Goal: Transaction & Acquisition: Purchase product/service

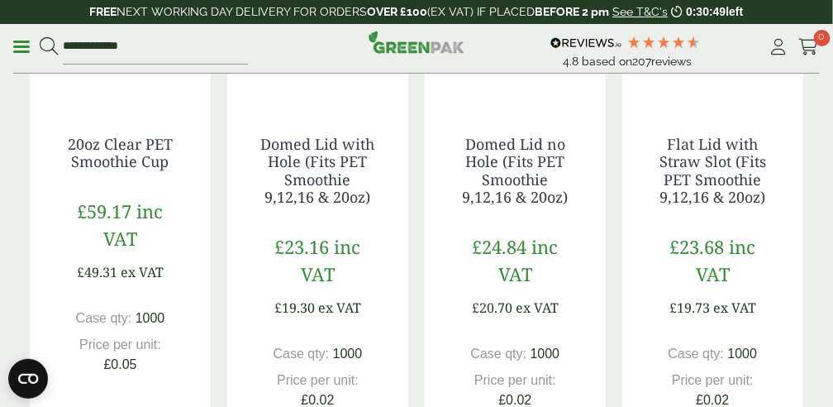
scroll to position [1187, 0]
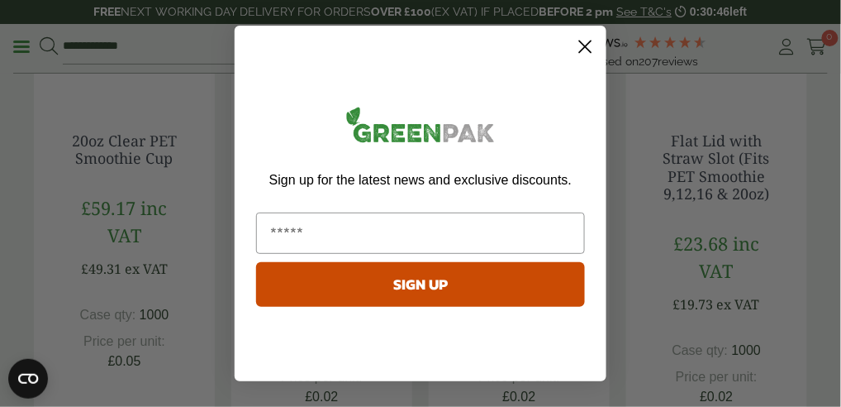
click at [579, 38] on circle "Close dialog" at bounding box center [585, 46] width 27 height 27
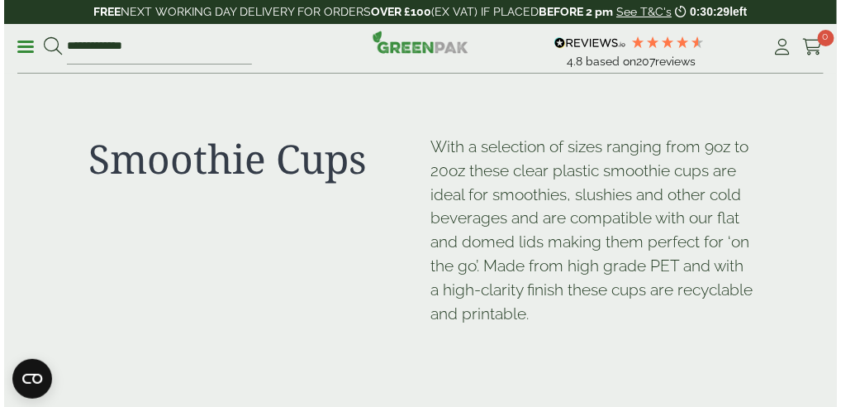
scroll to position [0, 0]
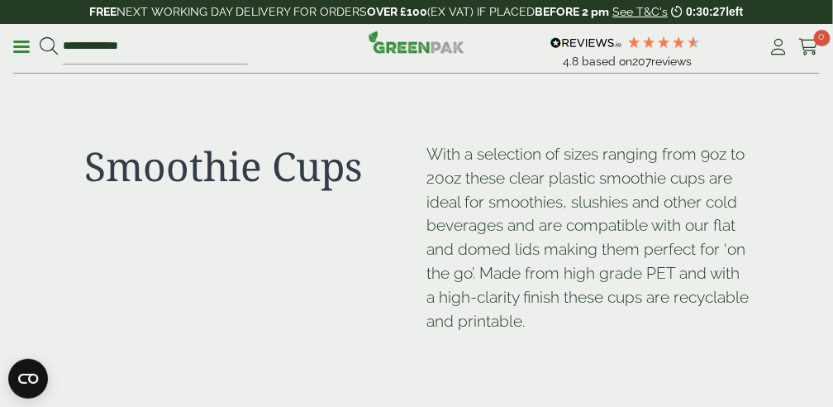
click at [16, 41] on link "Menu" at bounding box center [21, 45] width 17 height 17
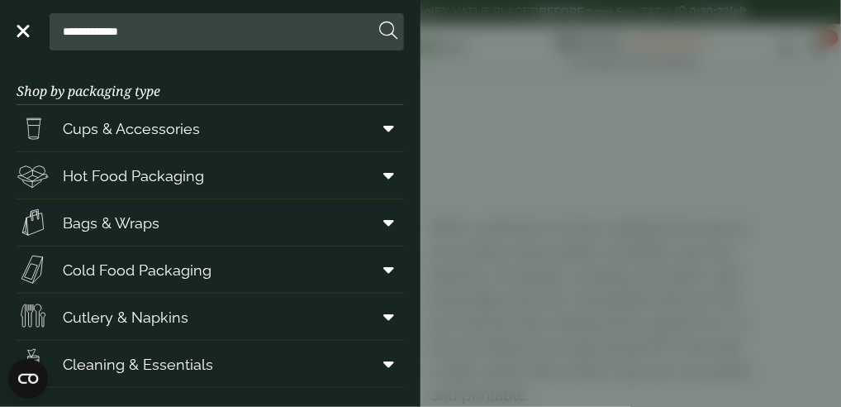
click at [384, 134] on icon at bounding box center [389, 128] width 11 height 17
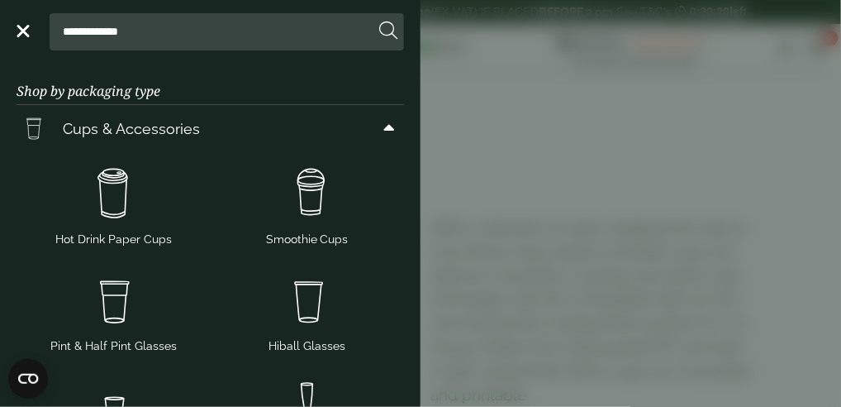
click at [386, 132] on icon at bounding box center [389, 128] width 11 height 17
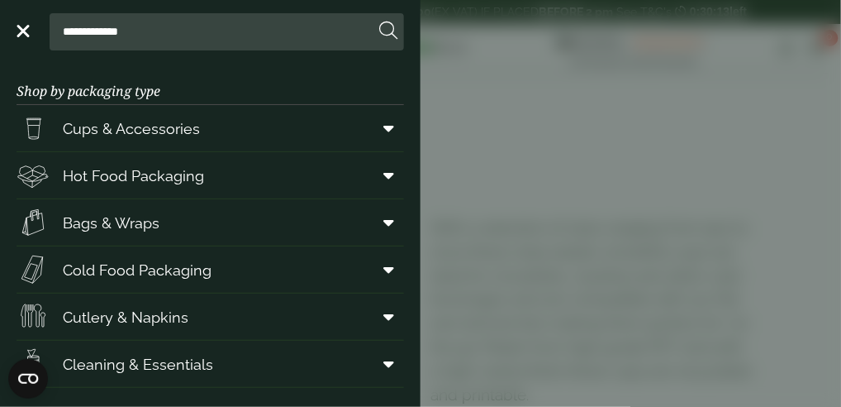
click at [384, 130] on icon at bounding box center [389, 128] width 11 height 17
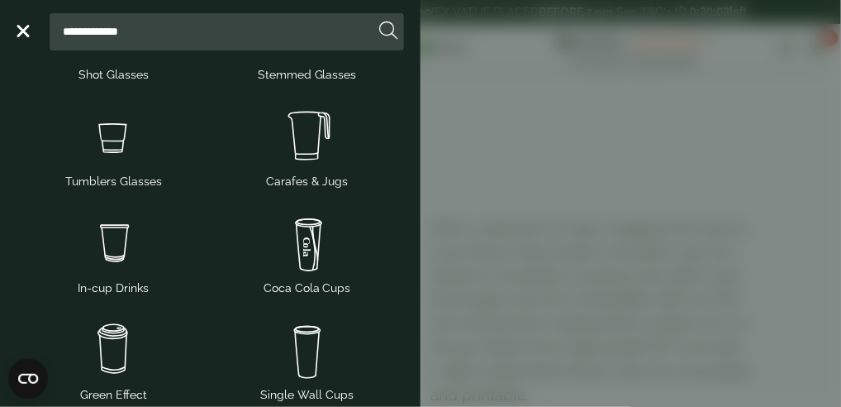
scroll to position [397, 0]
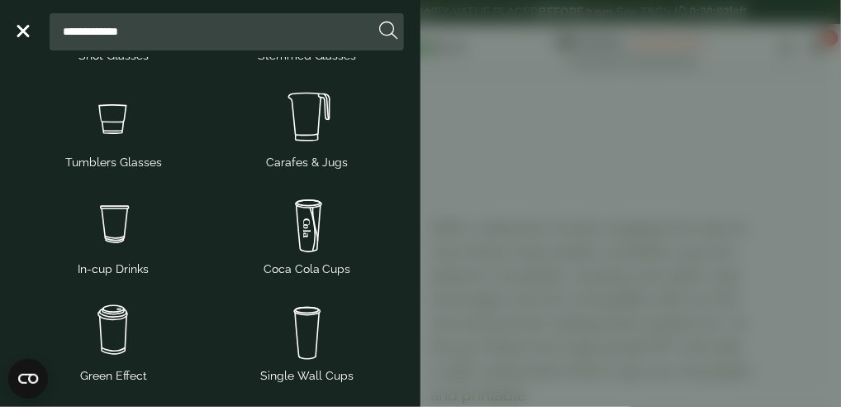
click at [113, 345] on img at bounding box center [113, 331] width 181 height 66
